Goal: Entertainment & Leisure: Consume media (video, audio)

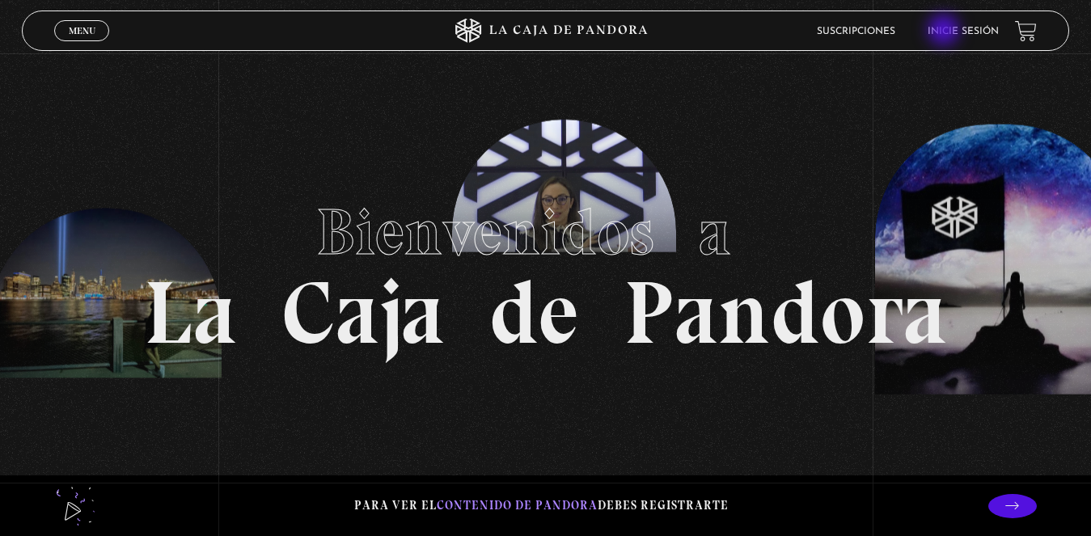
click at [947, 31] on link "Inicie sesión" at bounding box center [963, 32] width 71 height 10
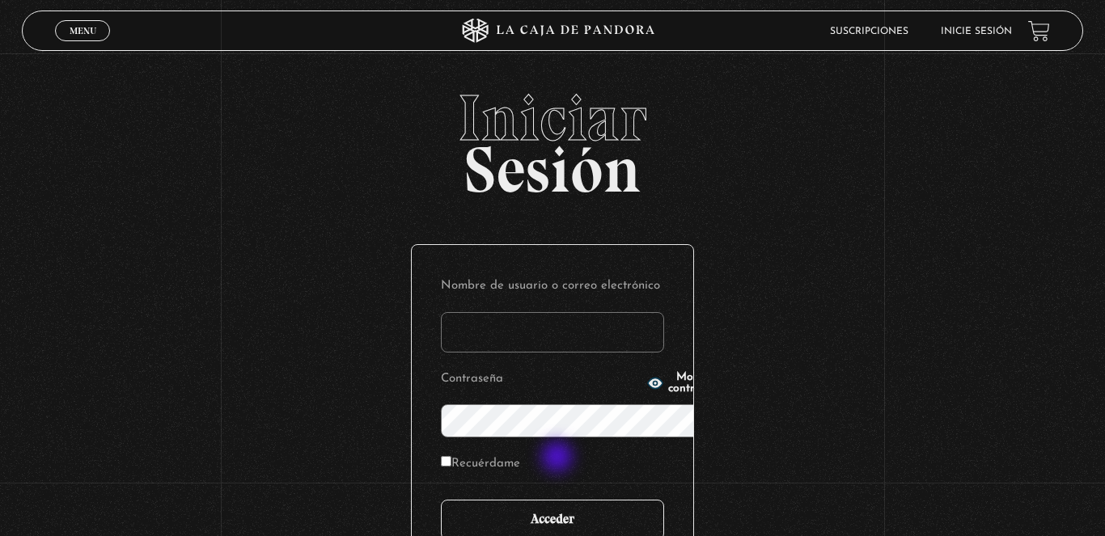
type input "[EMAIL_ADDRESS][DOMAIN_NAME]"
click at [558, 500] on input "Acceder" at bounding box center [552, 520] width 223 height 40
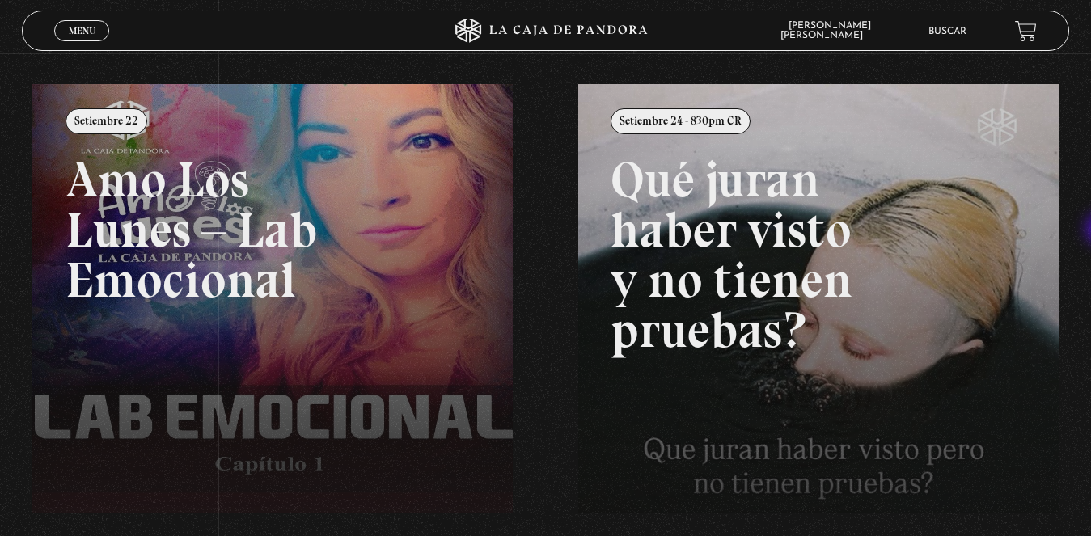
scroll to position [136, 0]
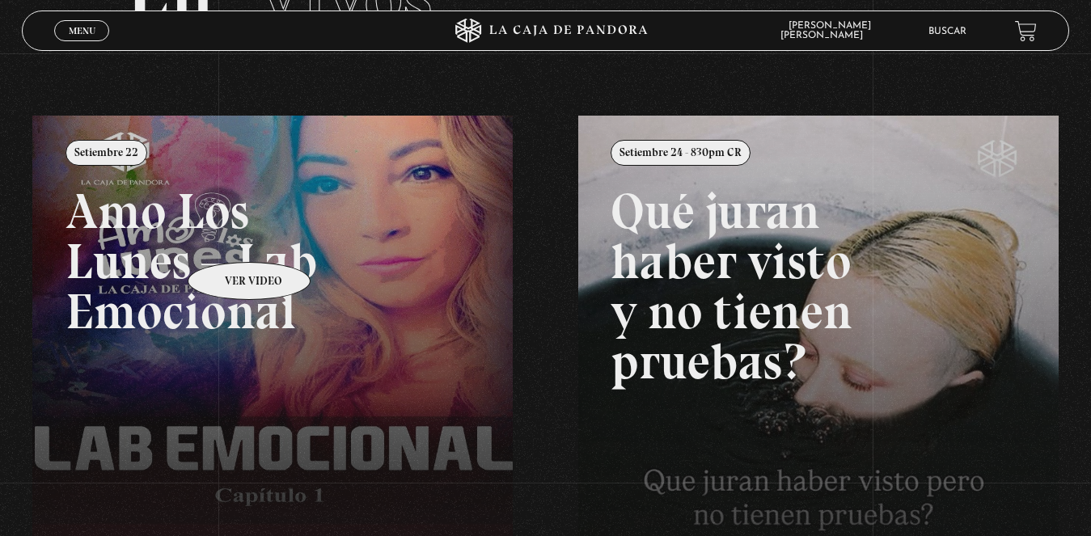
click at [228, 238] on link at bounding box center [577, 384] width 1091 height 536
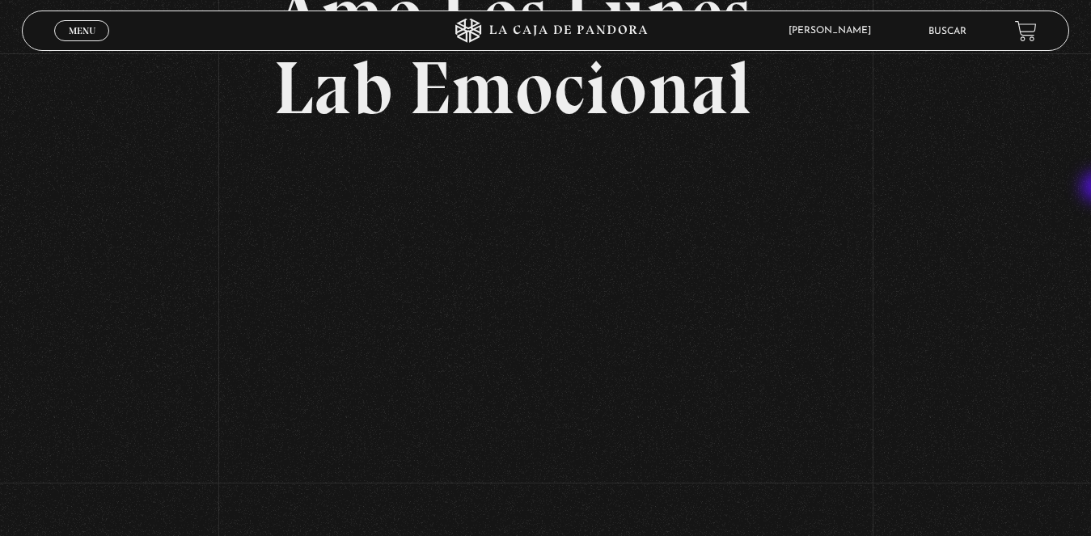
scroll to position [164, 0]
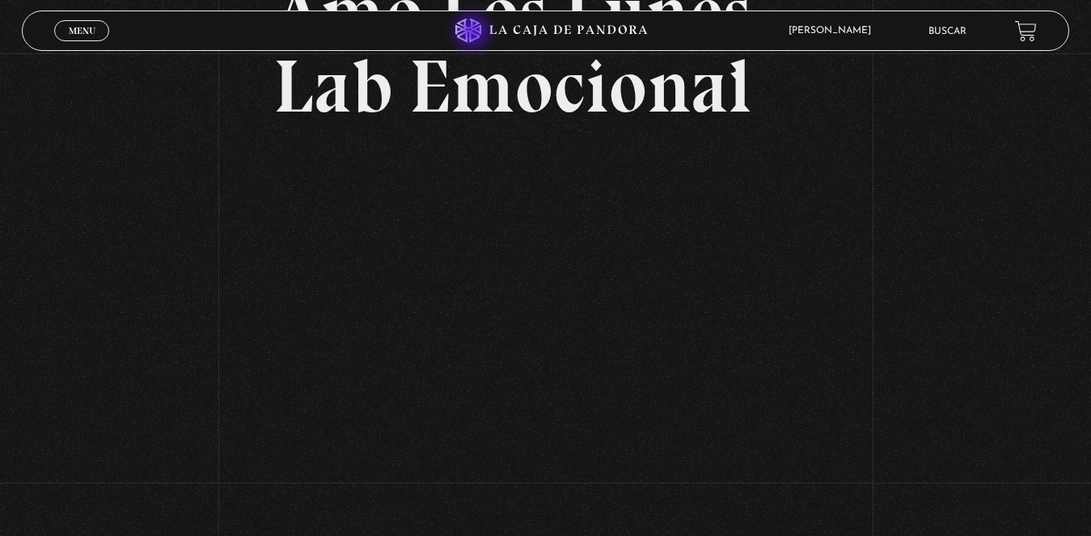
click at [474, 33] on icon at bounding box center [546, 31] width 328 height 24
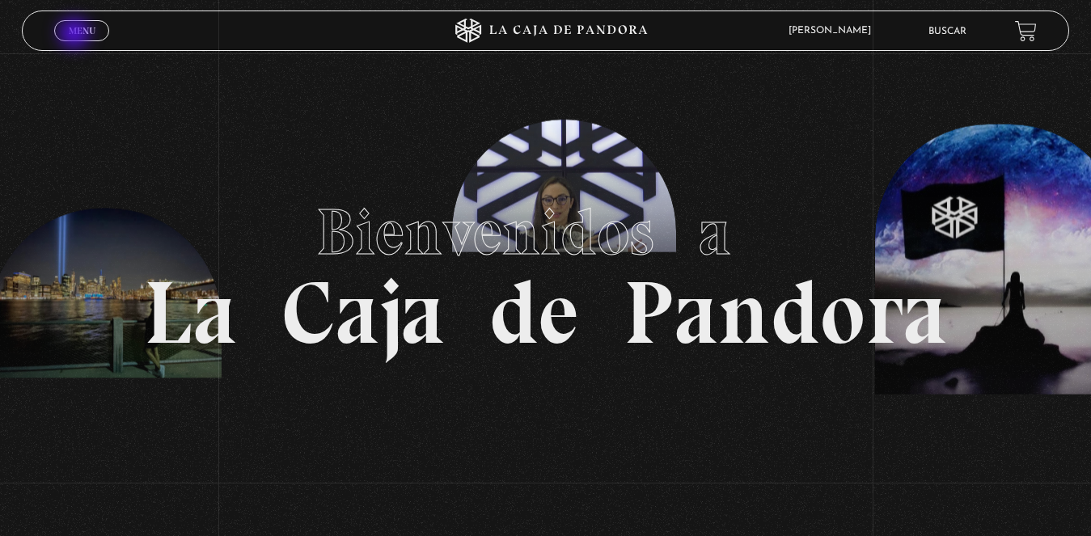
click at [77, 35] on span "Menu" at bounding box center [82, 31] width 27 height 10
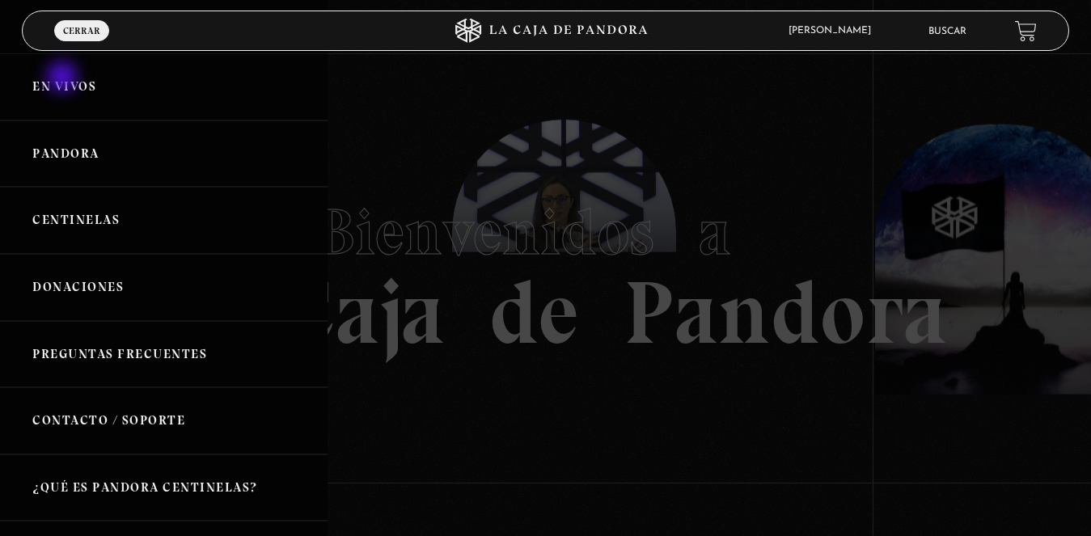
click at [64, 78] on link "En vivos" at bounding box center [164, 86] width 328 height 67
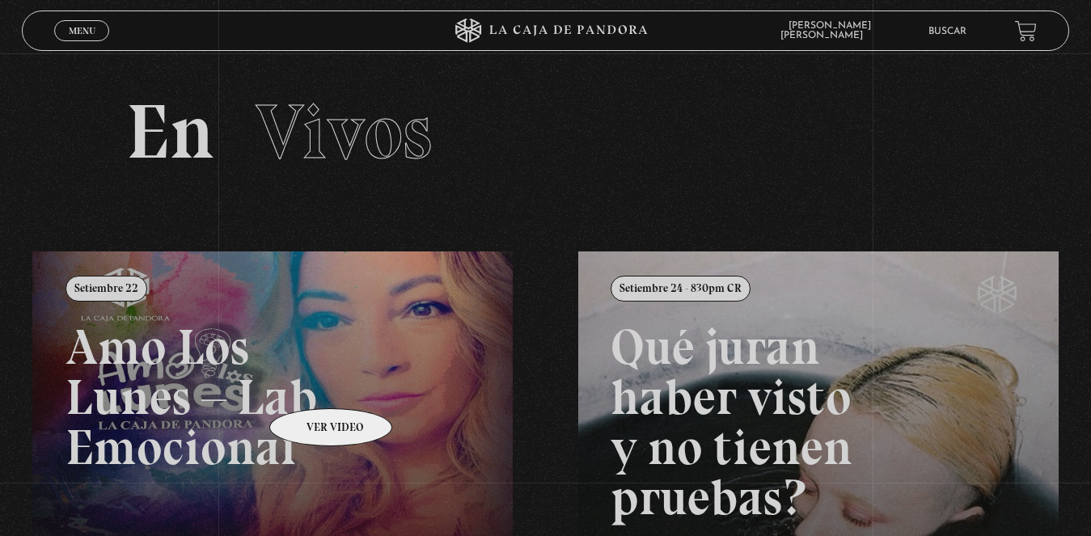
click at [299, 381] on link at bounding box center [577, 520] width 1091 height 536
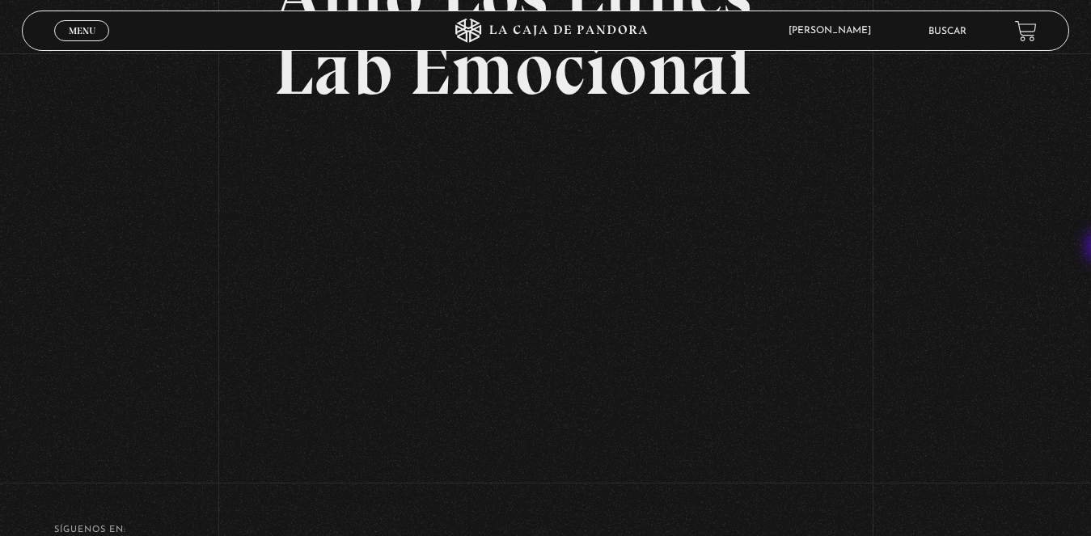
scroll to position [200, 0]
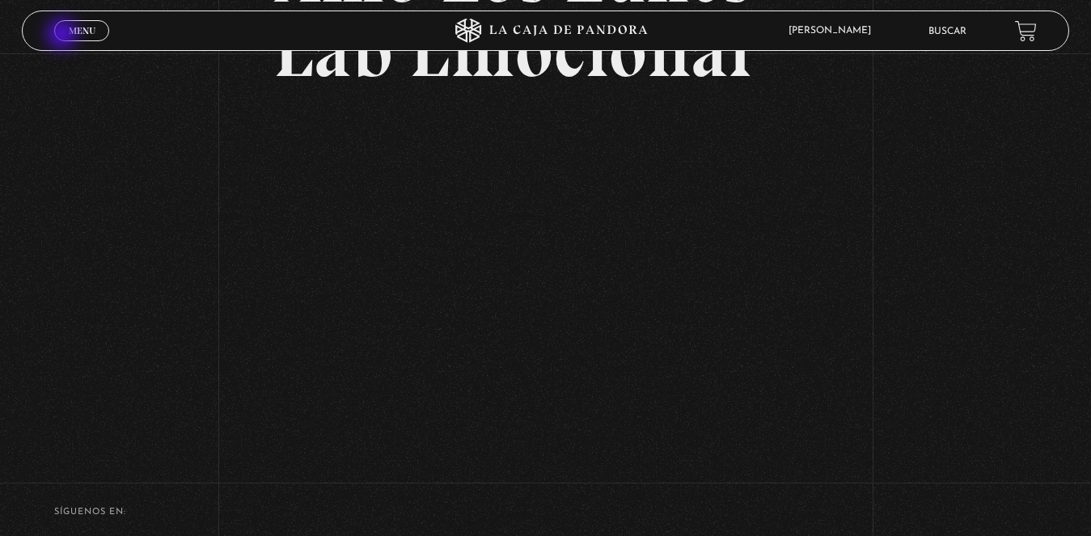
click at [64, 35] on link "Menu Cerrar" at bounding box center [81, 30] width 55 height 21
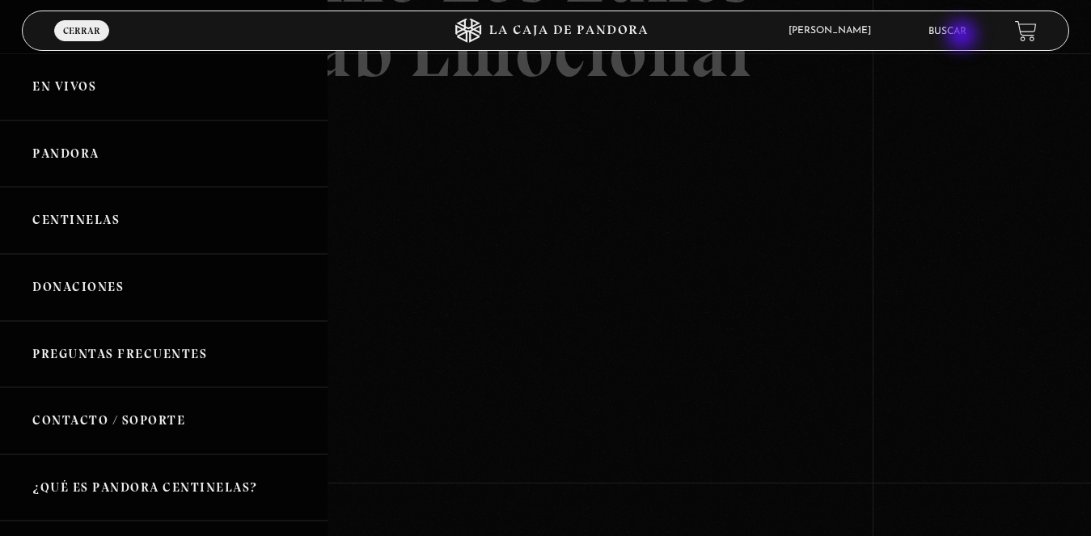
click at [963, 36] on link "Buscar" at bounding box center [948, 32] width 38 height 10
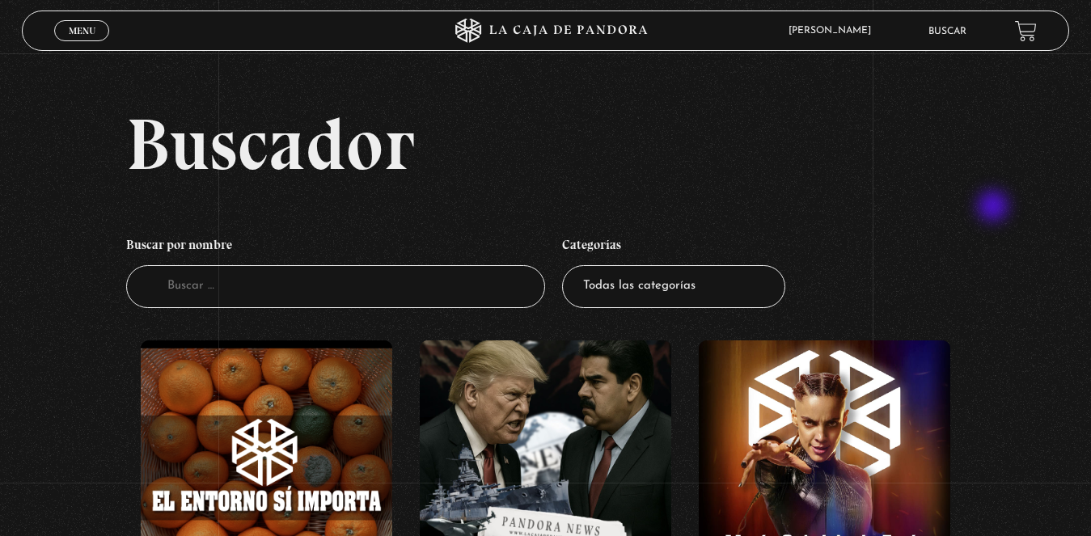
scroll to position [324, 0]
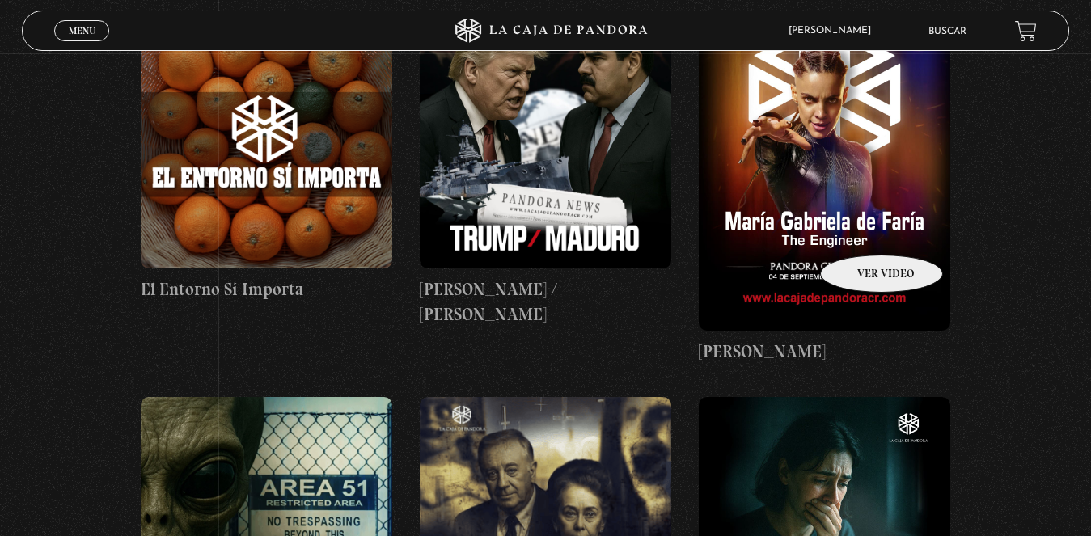
click at [861, 231] on figure at bounding box center [825, 174] width 252 height 315
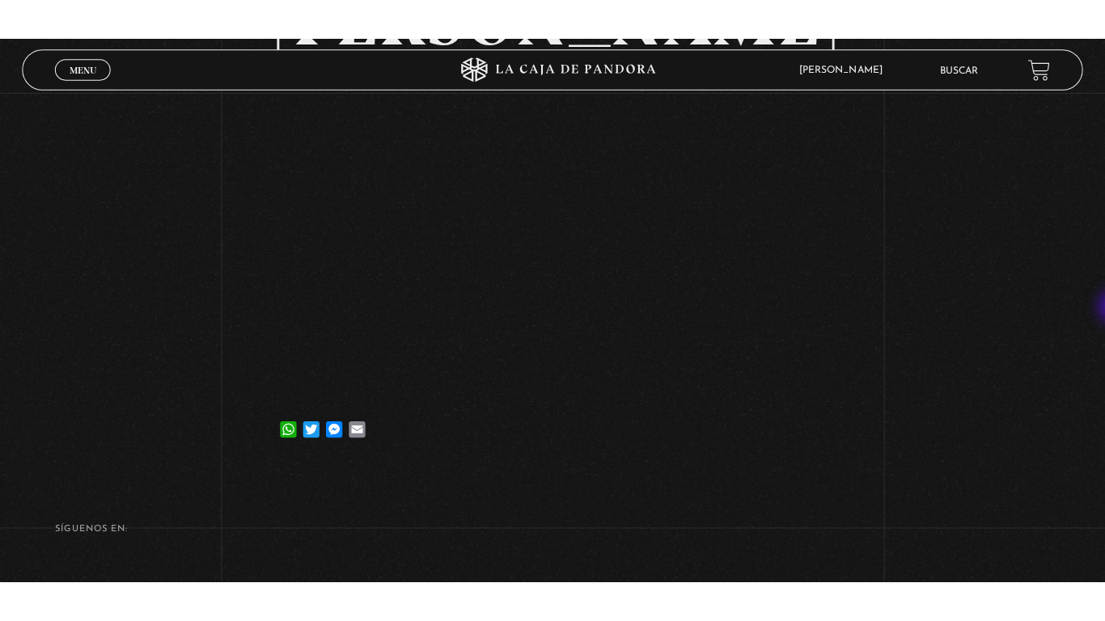
scroll to position [200, 0]
